Goal: Book appointment/travel/reservation

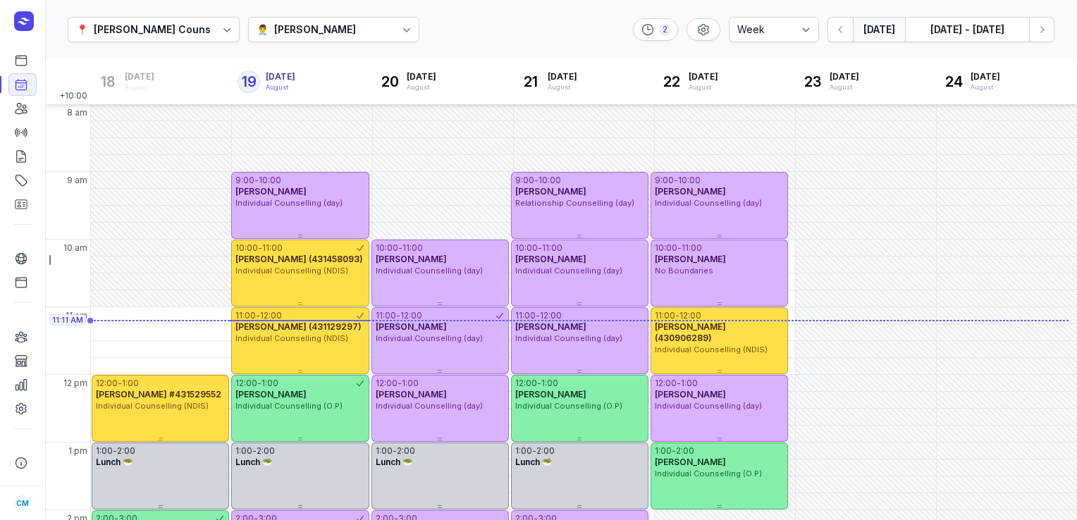
select select "week"
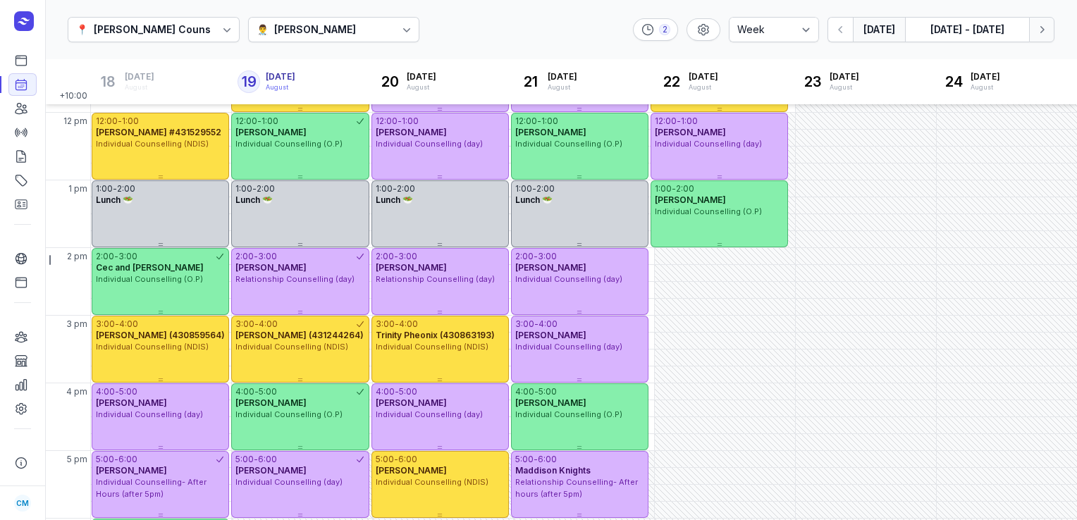
click at [1039, 35] on icon "button" at bounding box center [1042, 30] width 14 height 14
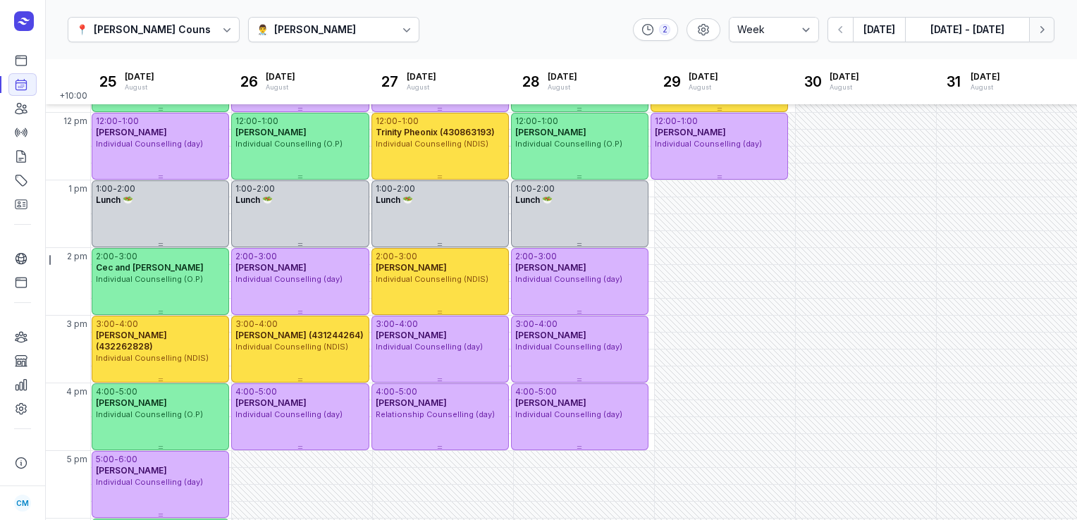
click at [1039, 35] on icon "button" at bounding box center [1042, 30] width 14 height 14
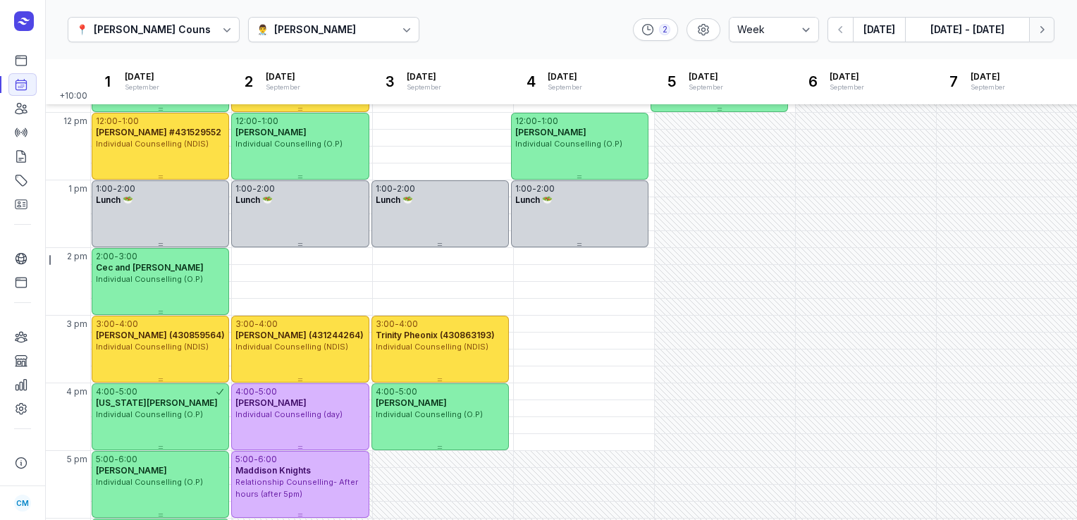
click at [1039, 35] on icon "button" at bounding box center [1042, 30] width 14 height 14
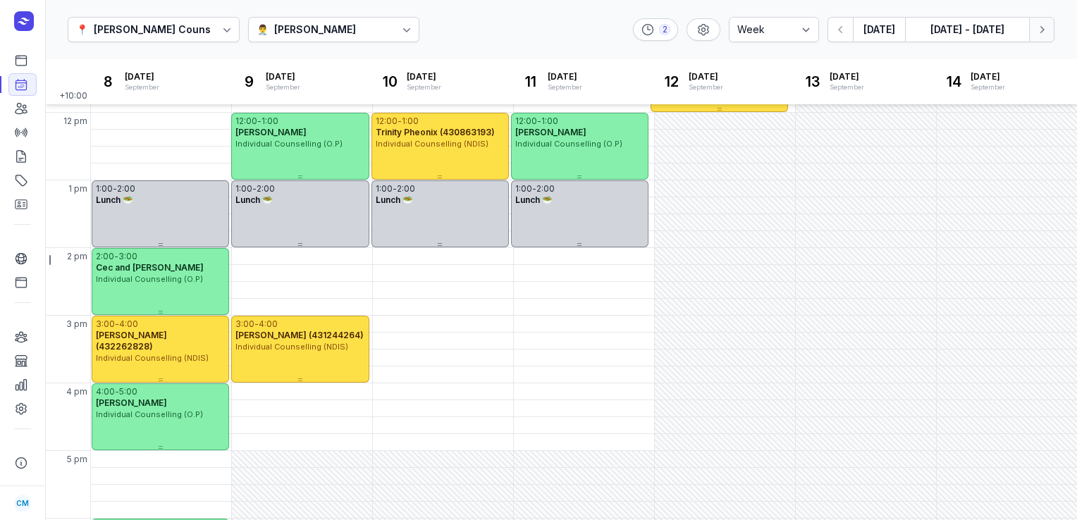
click at [1039, 35] on icon "button" at bounding box center [1042, 30] width 14 height 14
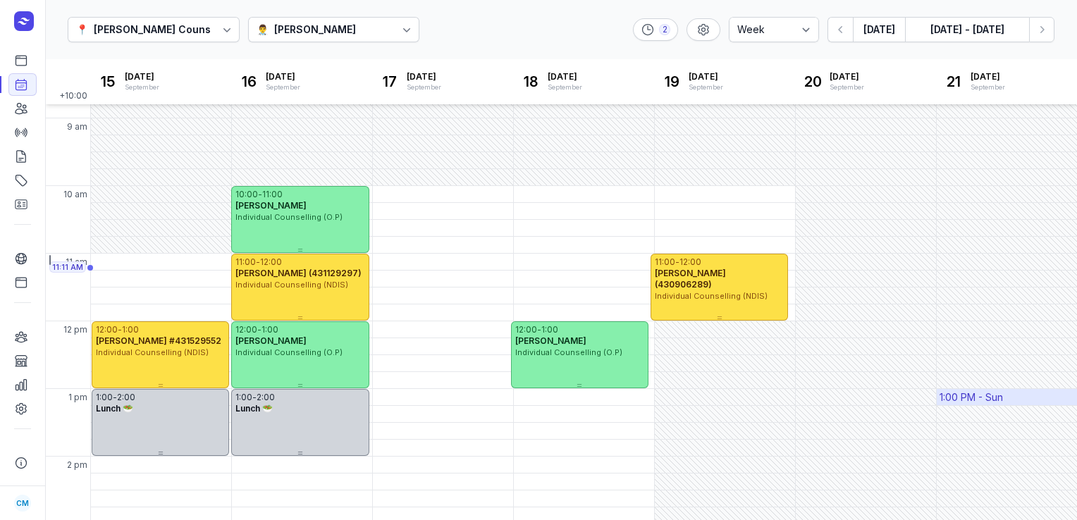
scroll to position [47, 0]
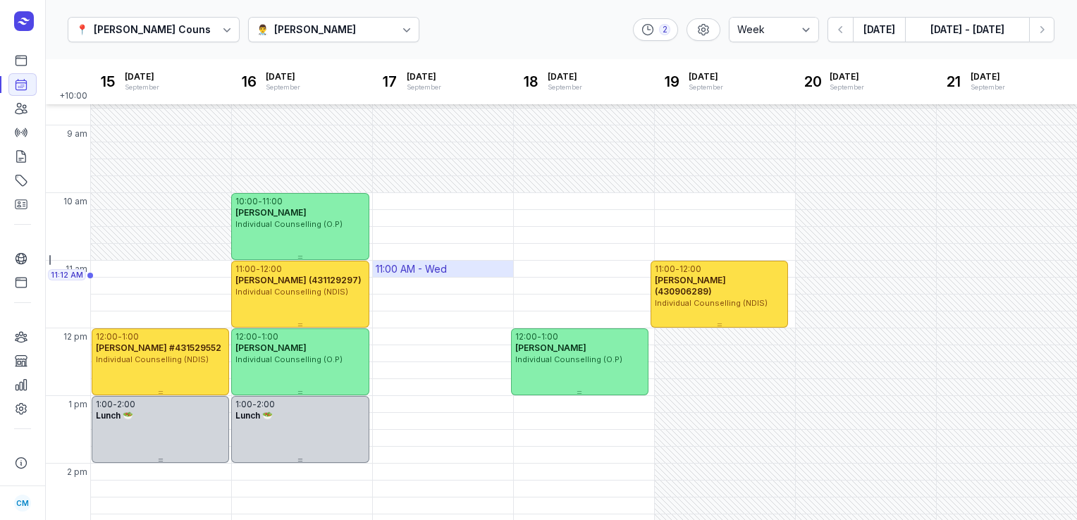
click at [424, 270] on div "11:00 AM - Wed" at bounding box center [411, 269] width 71 height 14
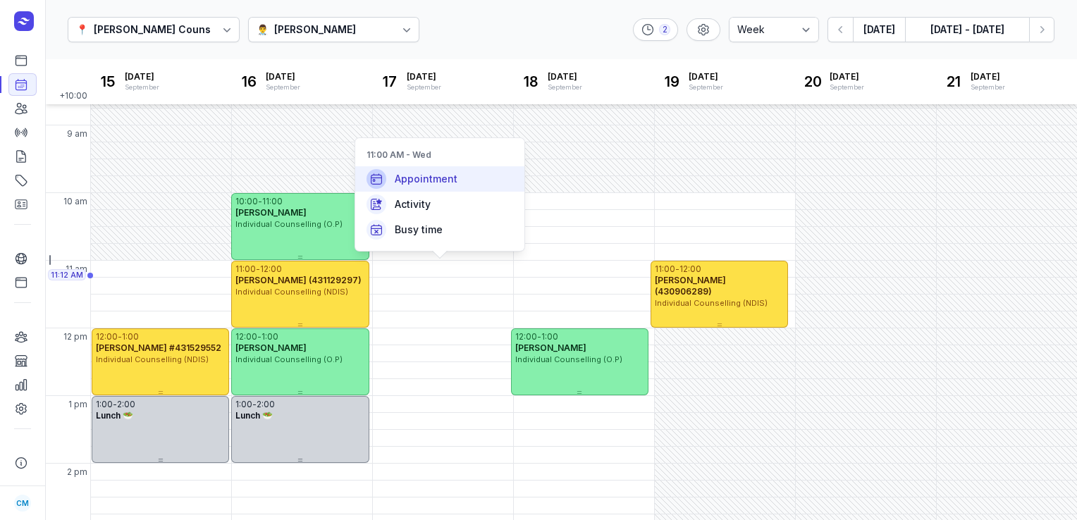
click at [420, 182] on span "Appointment" at bounding box center [426, 179] width 63 height 14
select select
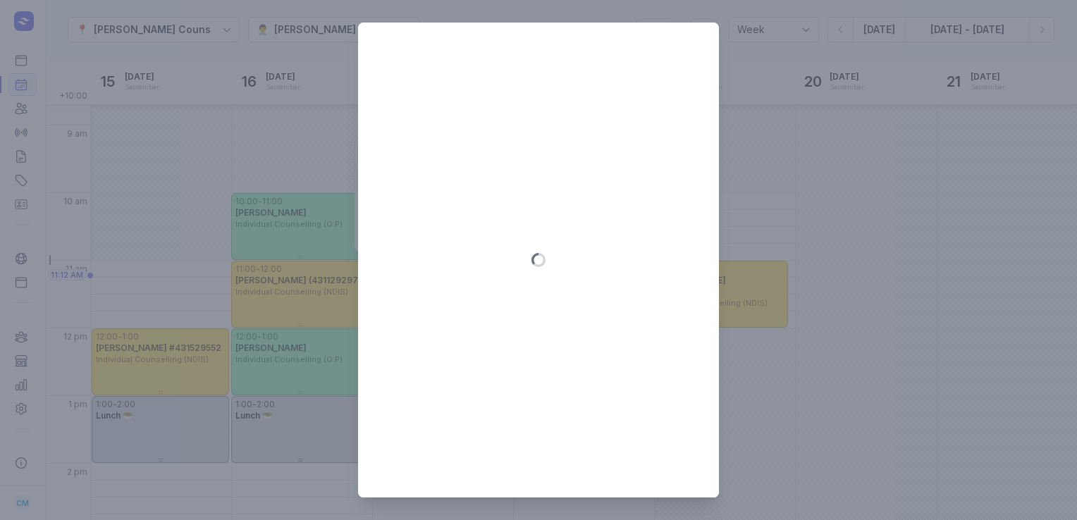
type input "[DATE]"
select select "11:00"
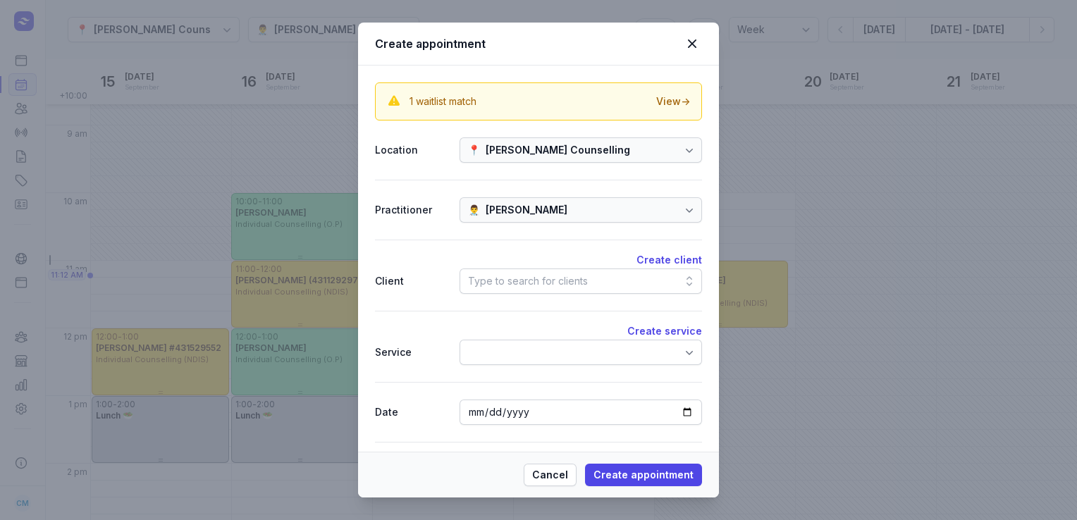
click at [514, 279] on div "Type to search for clients" at bounding box center [528, 281] width 120 height 17
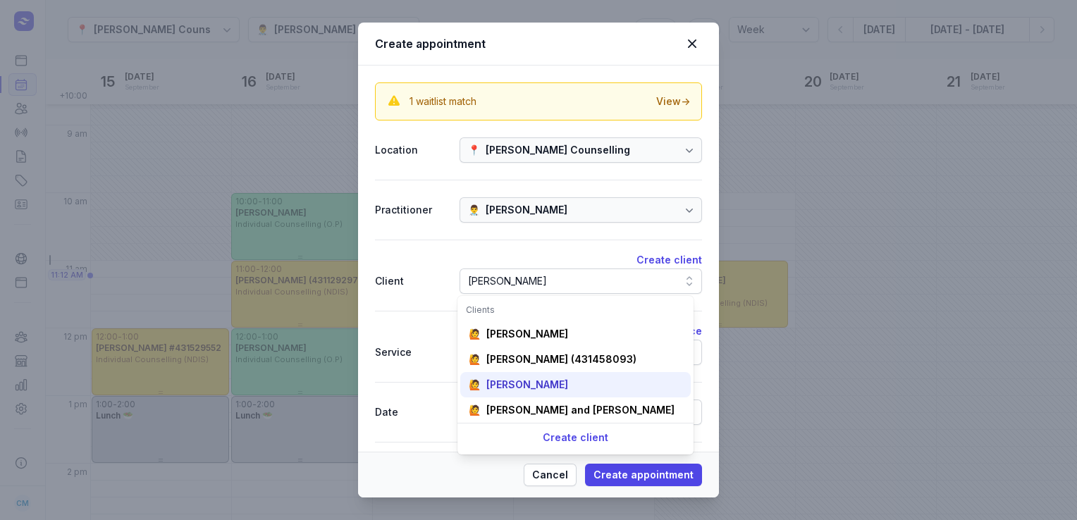
type input "[PERSON_NAME]"
click at [525, 379] on div "[PERSON_NAME]" at bounding box center [528, 385] width 82 height 14
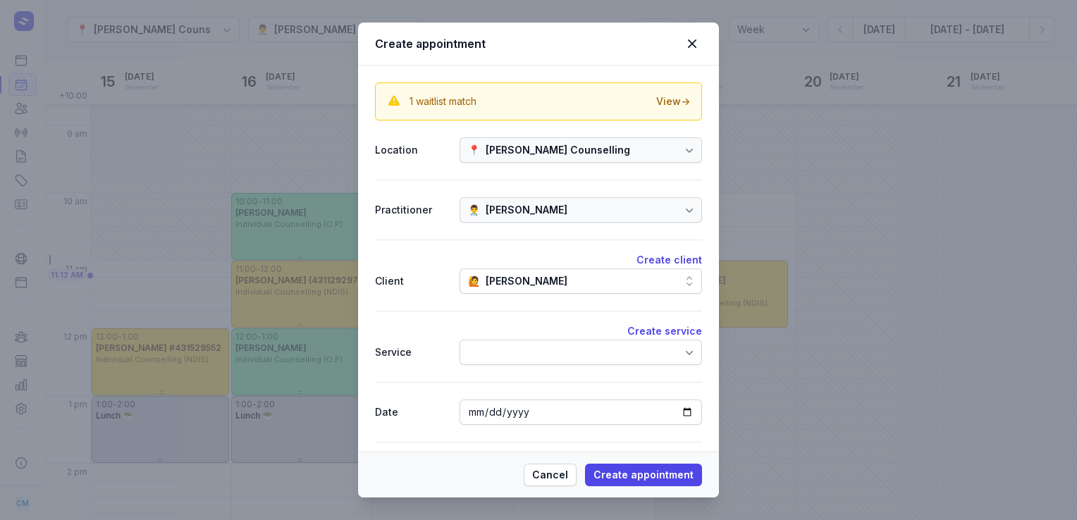
click at [519, 356] on div at bounding box center [581, 352] width 243 height 25
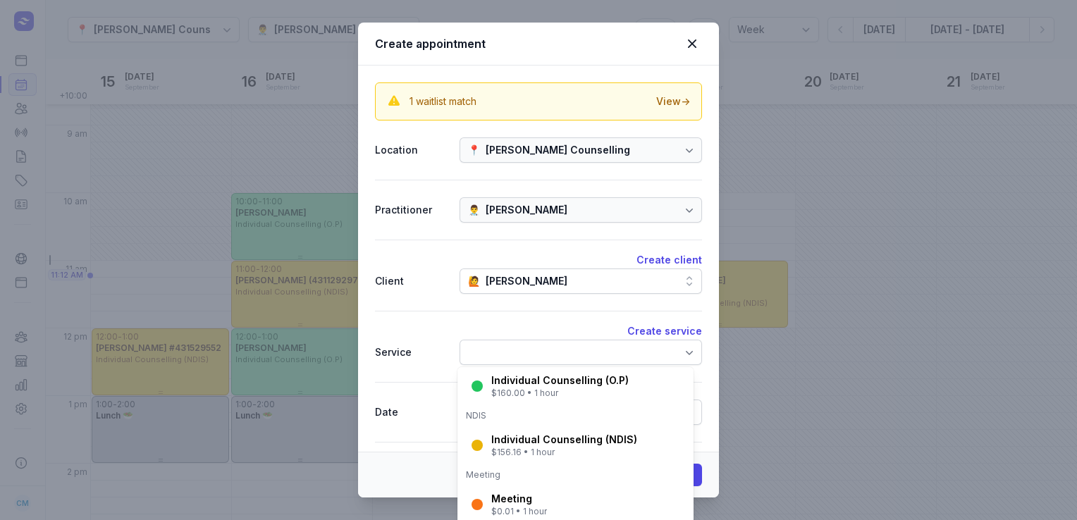
scroll to position [231, 0]
click at [516, 444] on div "Individual Counselling (NDIS)" at bounding box center [564, 439] width 146 height 14
select select "12:00"
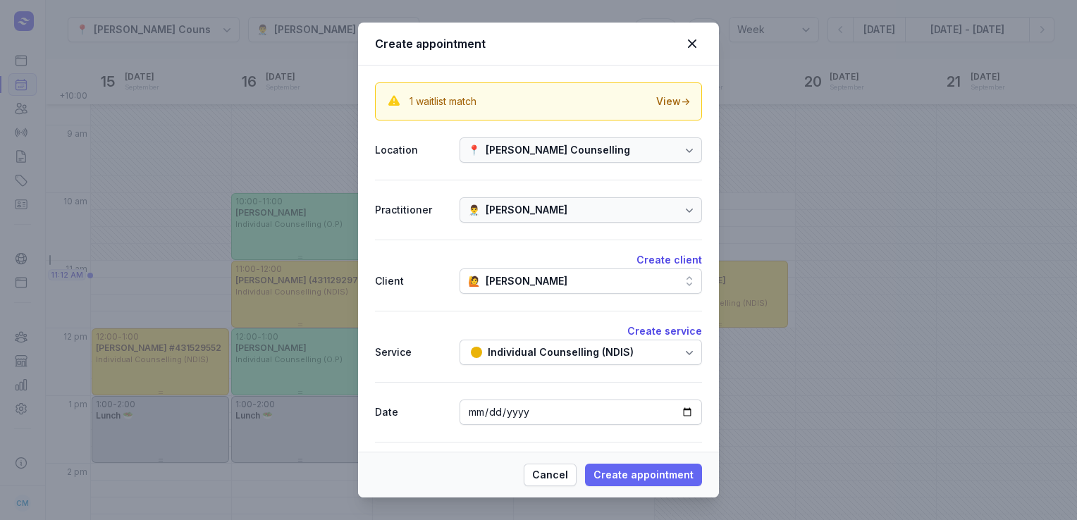
click at [607, 478] on span "Create appointment" at bounding box center [644, 475] width 100 height 17
select select
